Goal: Communication & Community: Participate in discussion

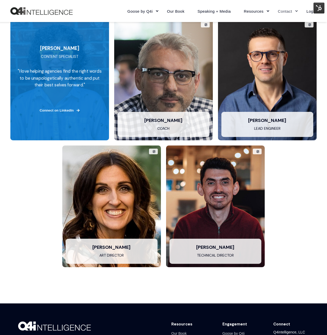
scroll to position [1188, 0]
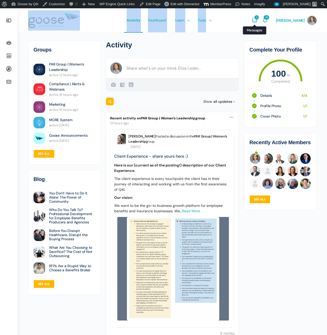
click at [257, 20] on icon "Messages" at bounding box center [254, 20] width 6 height 6
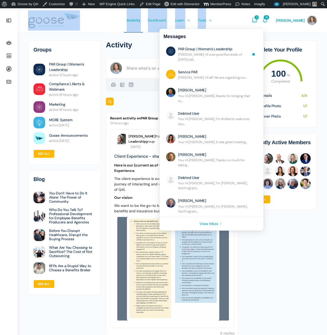
click at [257, 20] on icon "Messages" at bounding box center [254, 20] width 6 height 6
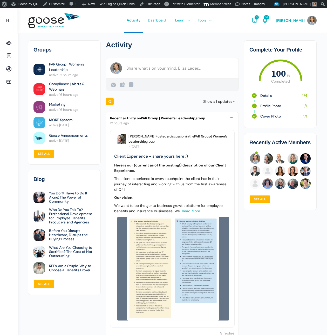
click at [220, 48] on h1 "Activity" at bounding box center [172, 44] width 133 height 9
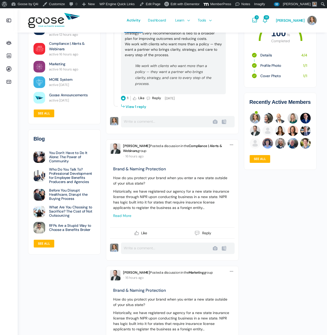
scroll to position [769, 0]
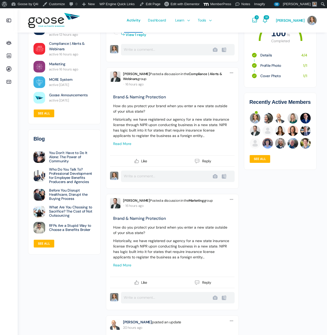
click at [235, 77] on li "Options Report Discussion Report Discussion Delete Delete Pin to Group Pin to G…" at bounding box center [172, 128] width 133 height 122
click at [229, 75] on icon at bounding box center [231, 73] width 4 height 4
click at [218, 99] on link "Delete Delete" at bounding box center [206, 94] width 48 height 10
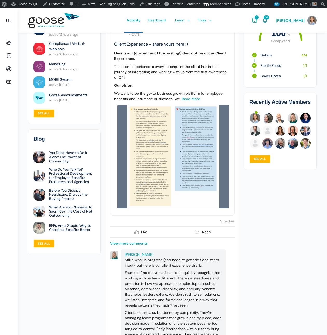
scroll to position [0, 0]
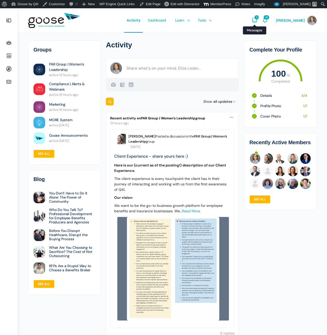
click at [257, 19] on icon "Messages" at bounding box center [254, 20] width 6 height 6
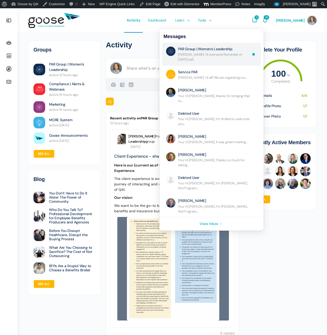
click at [261, 54] on link "Re: Hi everyone!I hope your [DATE] weekend was long and was spent appreciating …" at bounding box center [211, 54] width 99 height 23
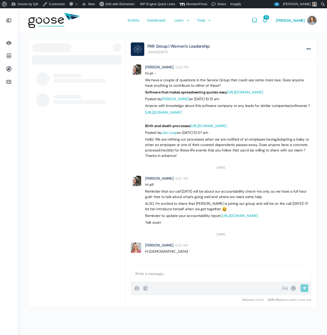
scroll to position [524, 0]
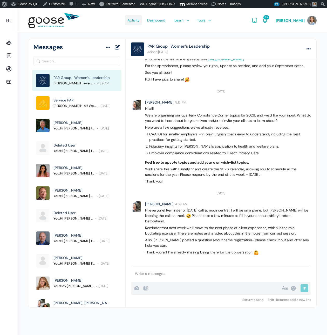
click at [139, 22] on span "Activity" at bounding box center [133, 20] width 12 height 24
